Goal: Navigation & Orientation: Find specific page/section

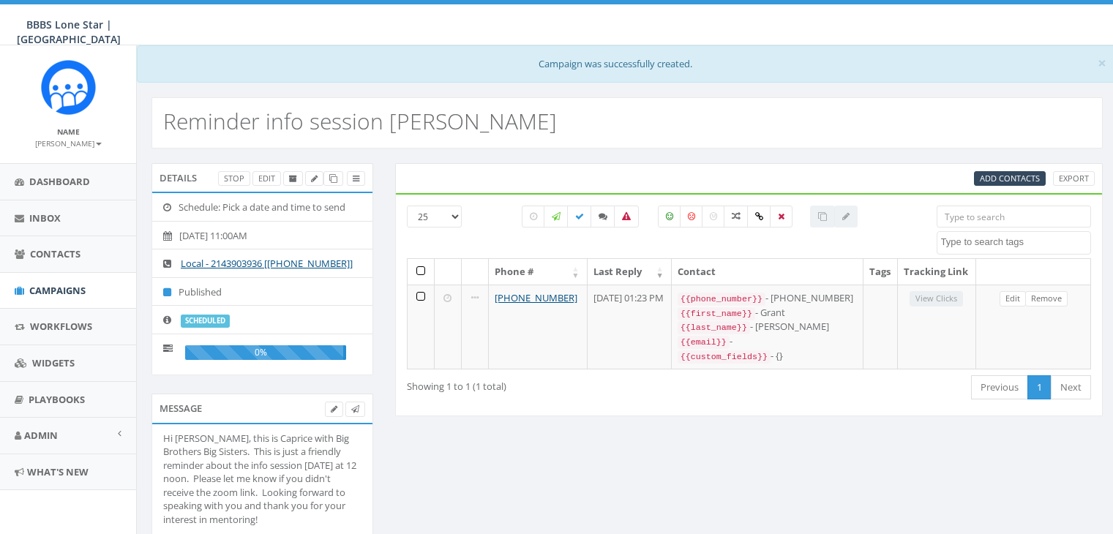
select select
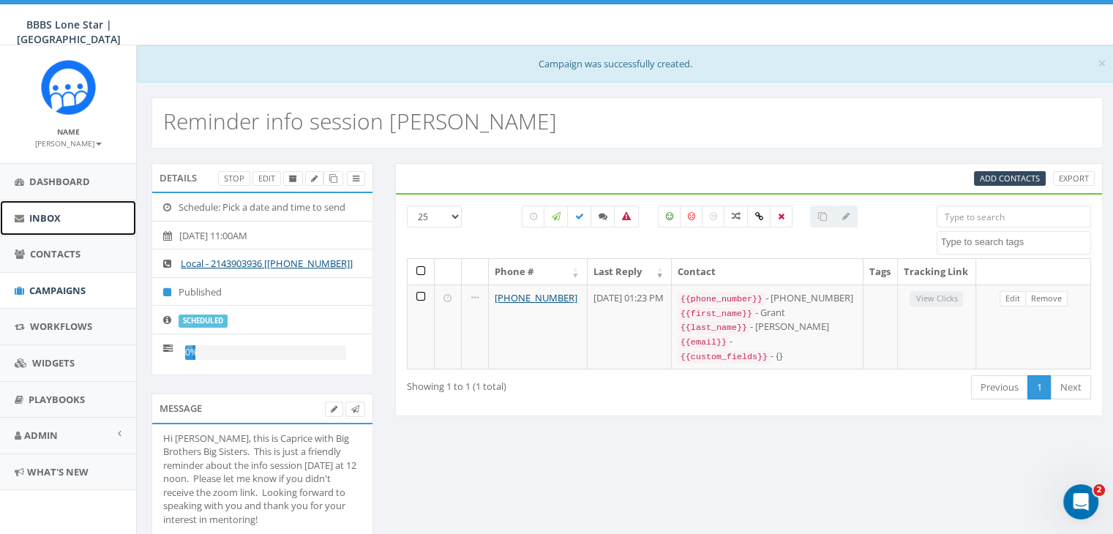
click at [38, 217] on span "Inbox" at bounding box center [44, 218] width 31 height 13
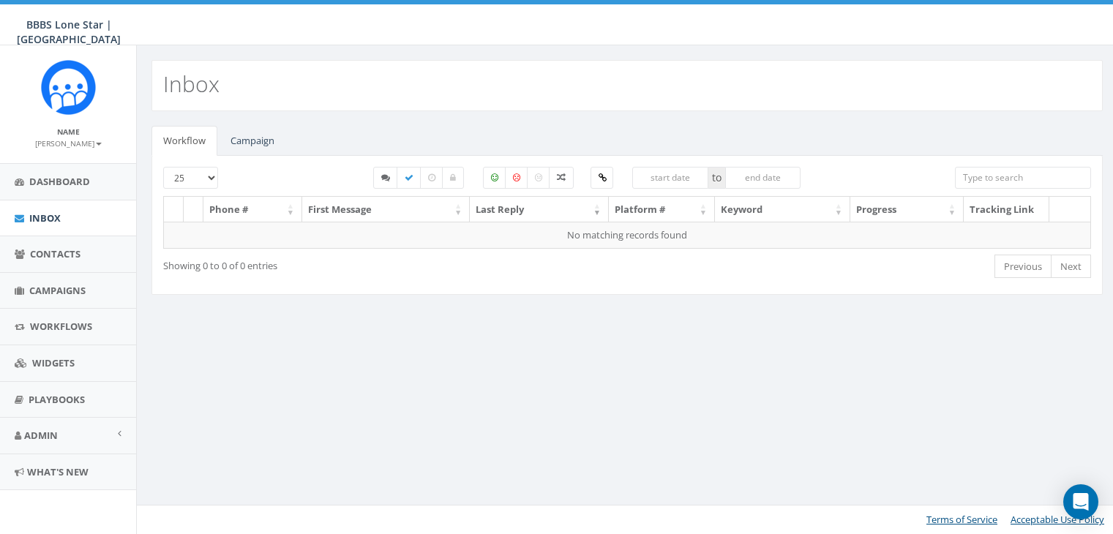
select select
click at [239, 138] on link "Campaign" at bounding box center [252, 141] width 67 height 30
